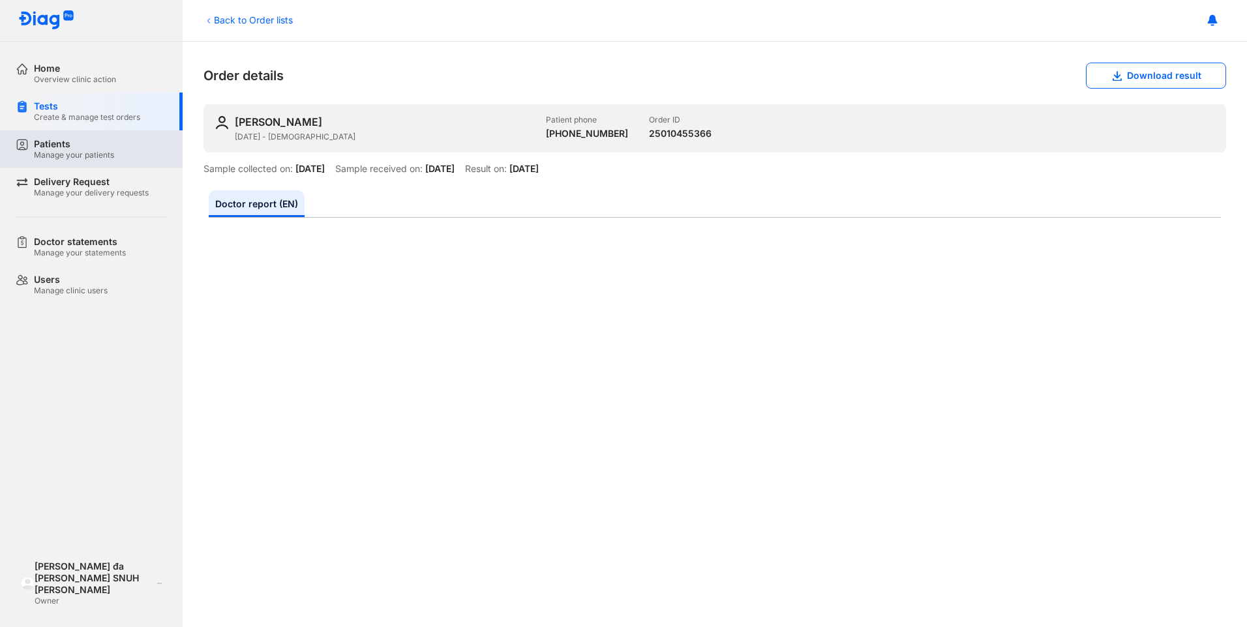
click at [86, 147] on div "Patients" at bounding box center [74, 144] width 80 height 12
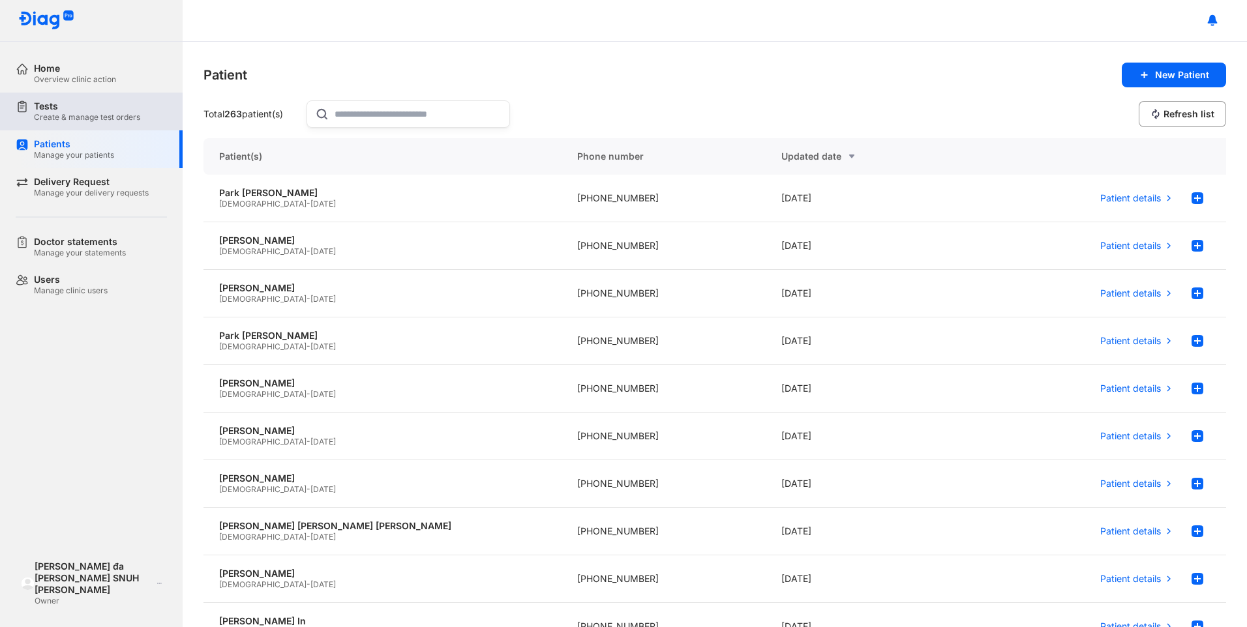
click at [108, 120] on div "Create & manage test orders" at bounding box center [87, 117] width 106 height 10
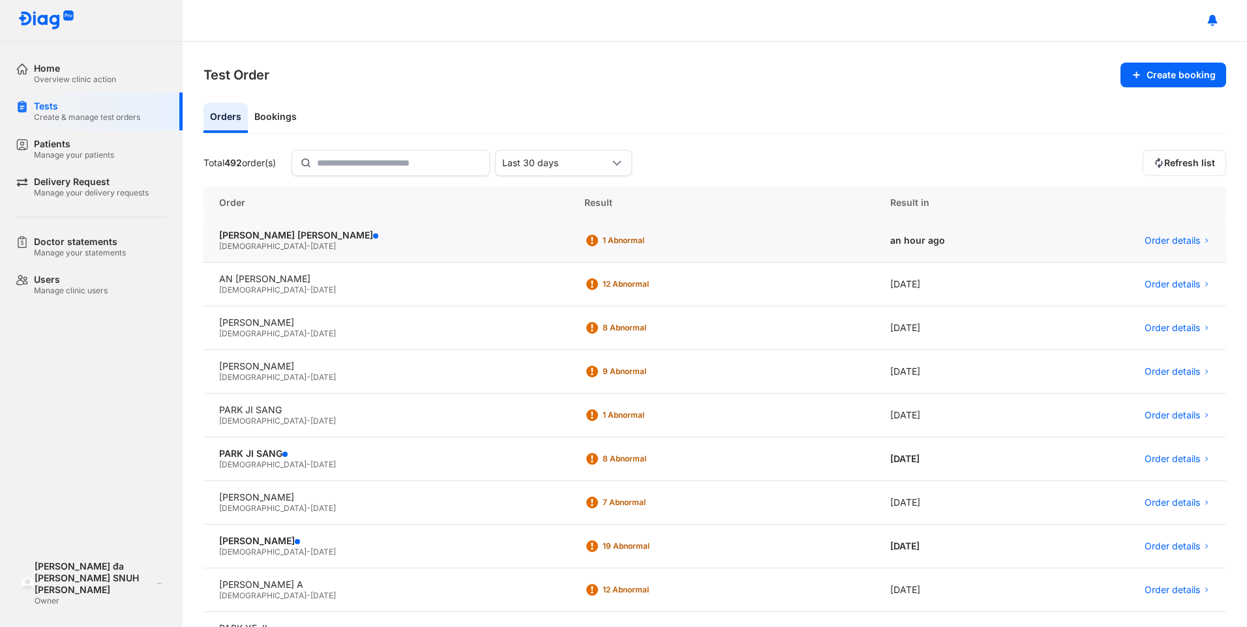
click at [310, 249] on span "07/07/1984" at bounding box center [322, 246] width 25 height 10
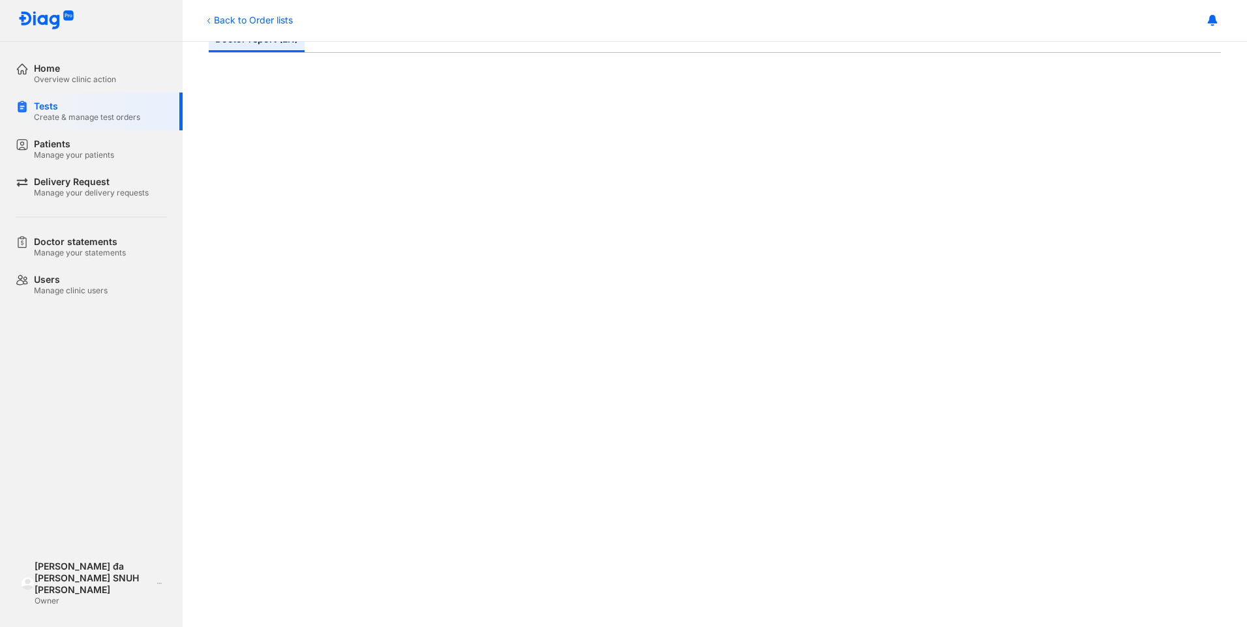
scroll to position [130, 0]
